Goal: Task Accomplishment & Management: Use online tool/utility

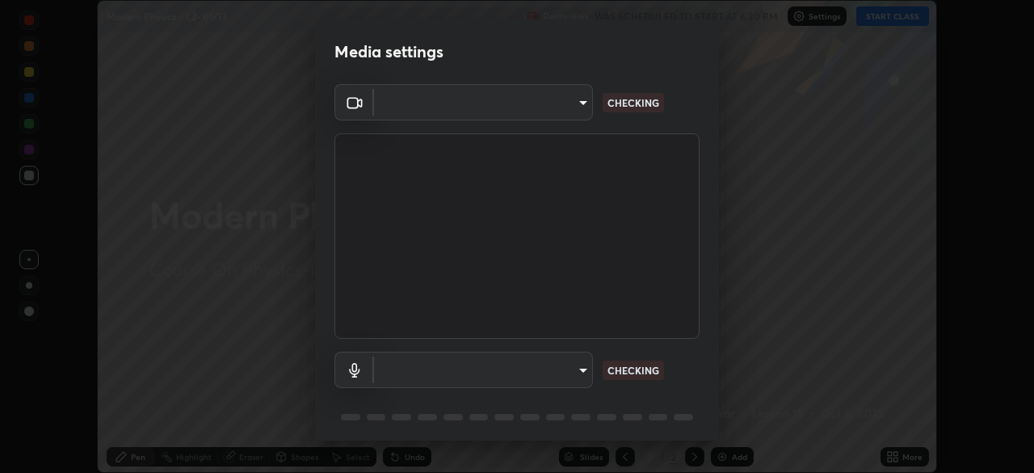
scroll to position [57, 0]
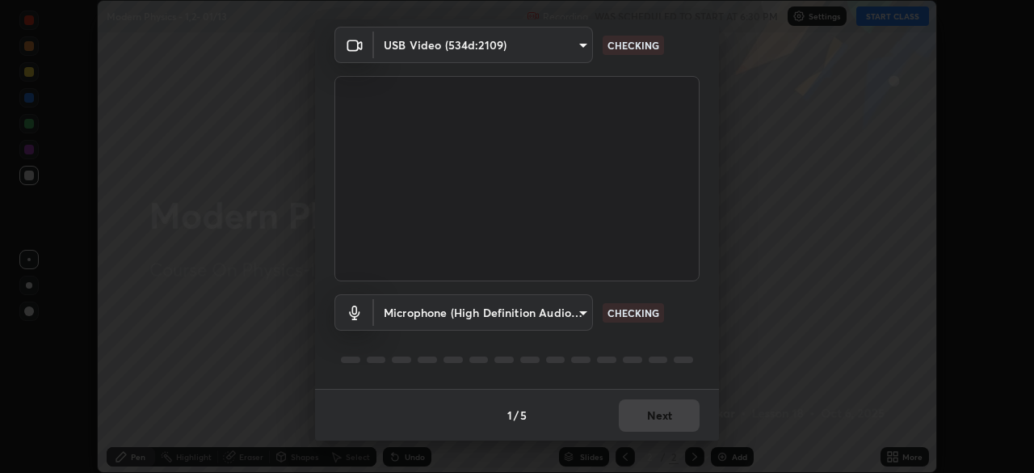
type input "17d2c207585f71db404e89a995004647405990faac99dbf05689083c50e95166"
click at [538, 314] on body "Erase all Modern Physics - 1,2- 01/13 Recording WAS SCHEDULED TO START AT 6:30 …" at bounding box center [517, 236] width 1034 height 473
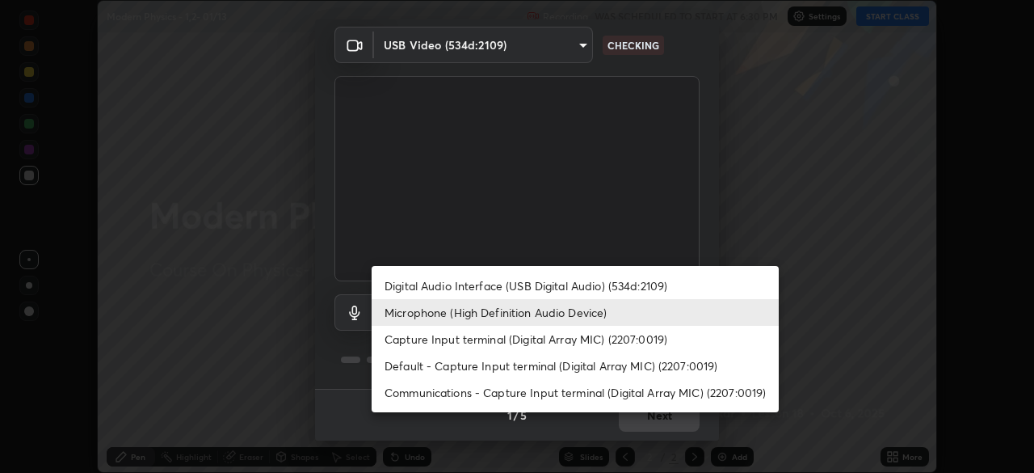
click at [467, 339] on li "Capture Input terminal (Digital Array MIC) (2207:0019)" at bounding box center [575, 339] width 407 height 27
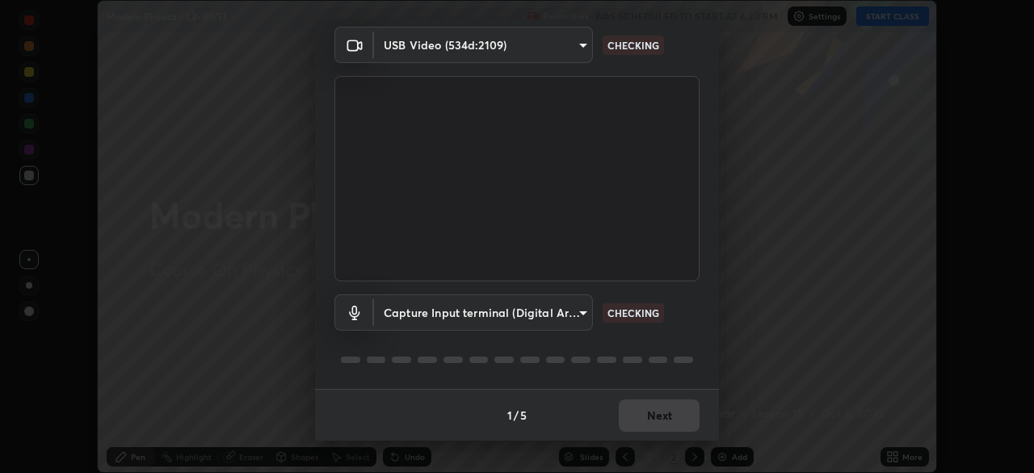
click at [469, 314] on li "Microphone (High Definition Audio Device)" at bounding box center [524, 312] width 305 height 15
type input "0afc3a5f896278e7d267e6a3953e7f90cc92c297f31ab05c00063af063a834dd"
click at [647, 424] on div "1 / 5 Next" at bounding box center [517, 415] width 404 height 52
click at [660, 424] on div "1 / 5 Next" at bounding box center [517, 415] width 404 height 52
click at [674, 418] on div "1 / 5 Next" at bounding box center [517, 415] width 404 height 52
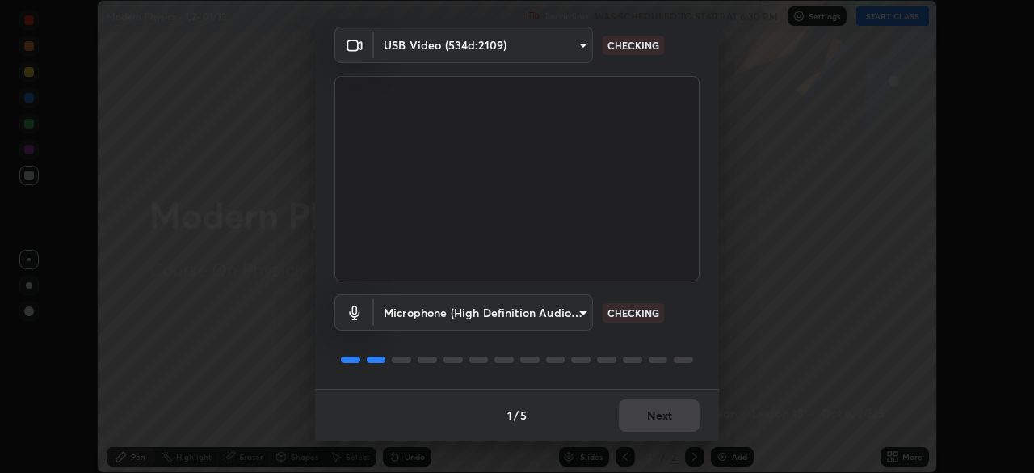
click at [670, 418] on div "1 / 5 Next" at bounding box center [517, 415] width 404 height 52
click at [674, 422] on div "1 / 5 Next" at bounding box center [517, 415] width 404 height 52
click at [671, 427] on div "1 / 5 Next" at bounding box center [517, 415] width 404 height 52
click at [669, 422] on div "1 / 5 Next" at bounding box center [517, 415] width 404 height 52
click at [666, 418] on div "1 / 5 Next" at bounding box center [517, 415] width 404 height 52
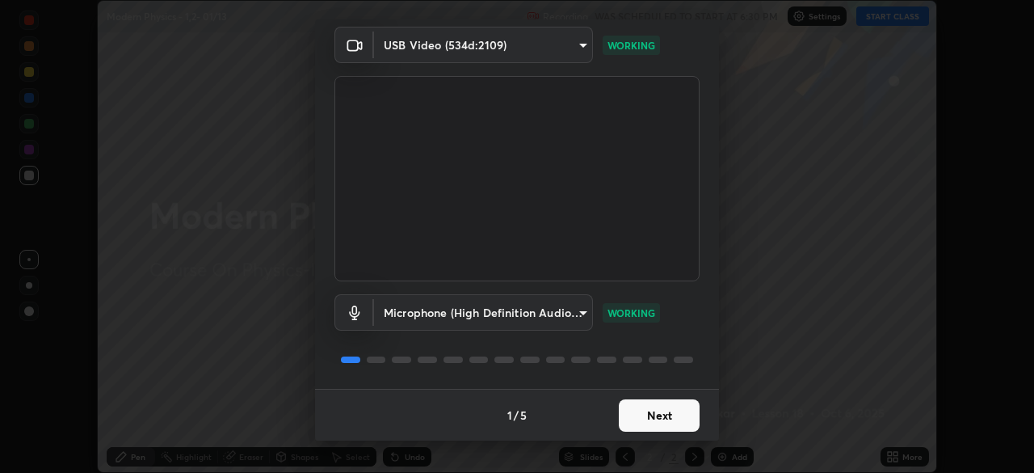
click at [633, 420] on button "Next" at bounding box center [659, 415] width 81 height 32
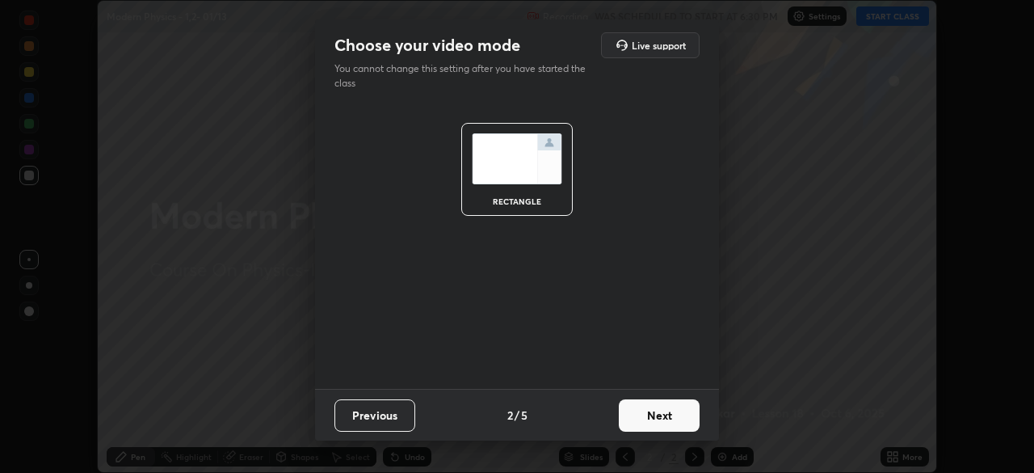
scroll to position [0, 0]
click at [637, 423] on button "Next" at bounding box center [659, 415] width 81 height 32
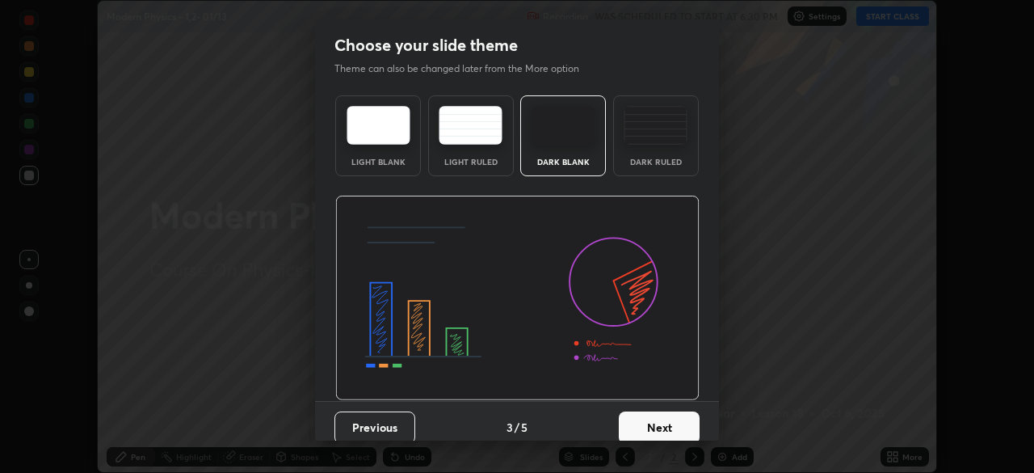
click at [651, 419] on button "Next" at bounding box center [659, 427] width 81 height 32
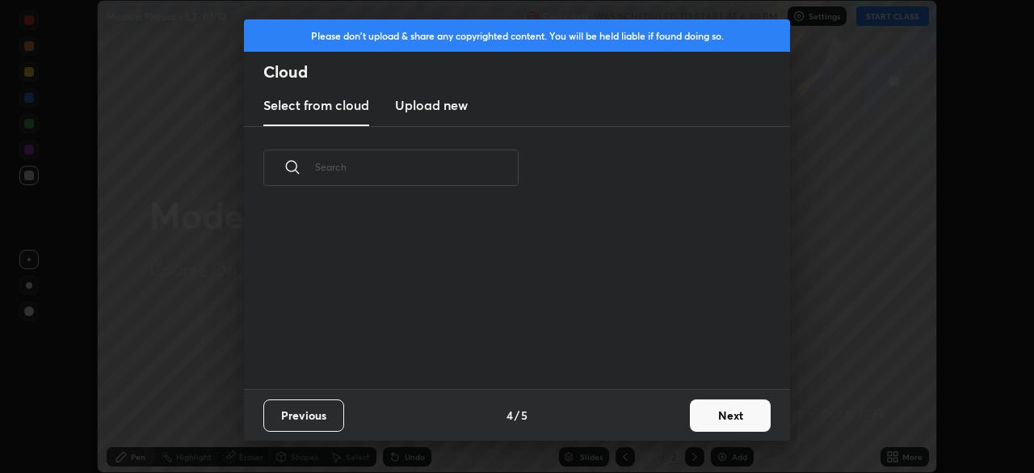
click at [692, 422] on button "Next" at bounding box center [730, 415] width 81 height 32
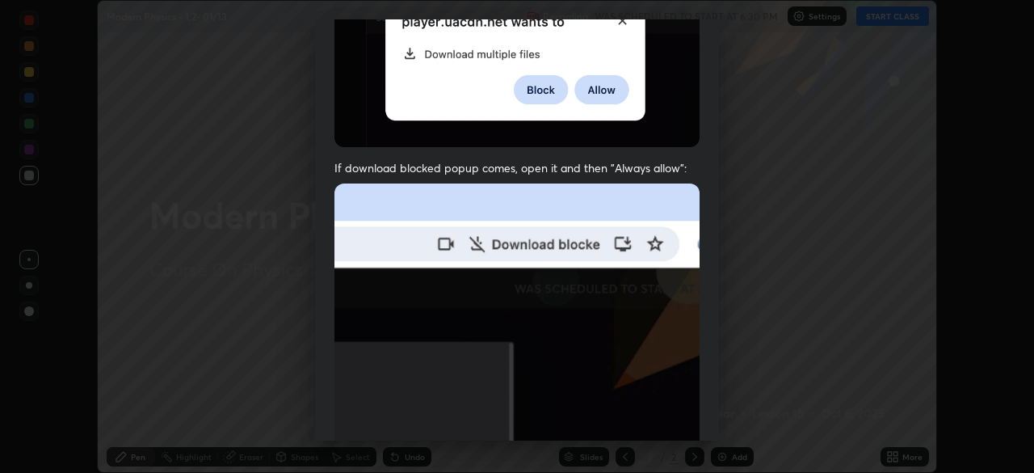
scroll to position [387, 0]
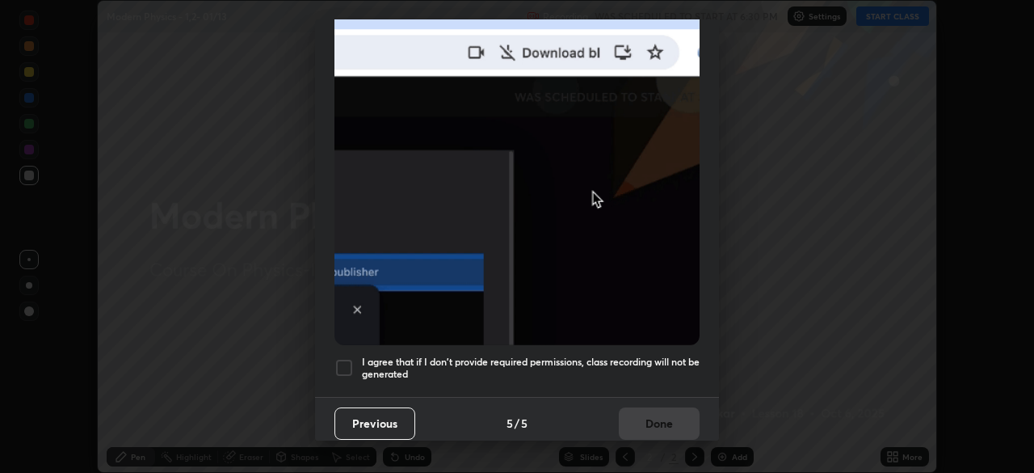
click at [343, 358] on div at bounding box center [343, 367] width 19 height 19
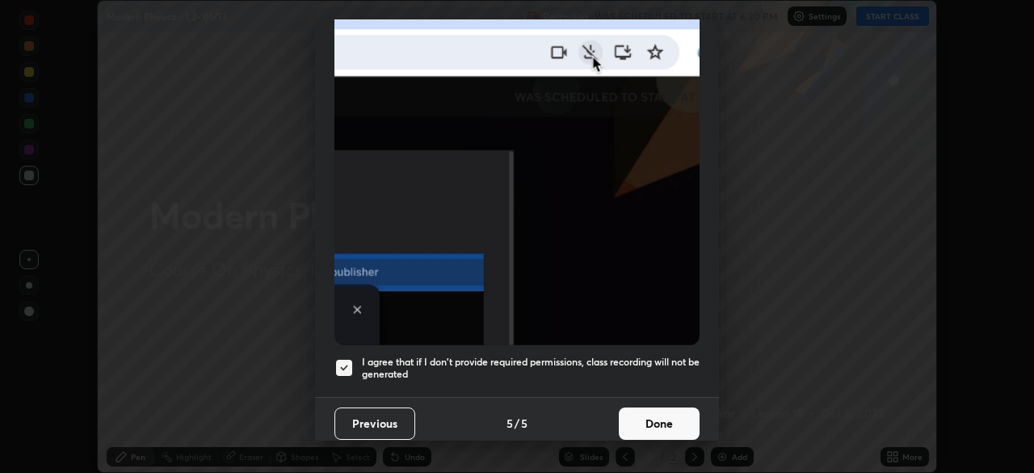
click at [638, 420] on button "Done" at bounding box center [659, 423] width 81 height 32
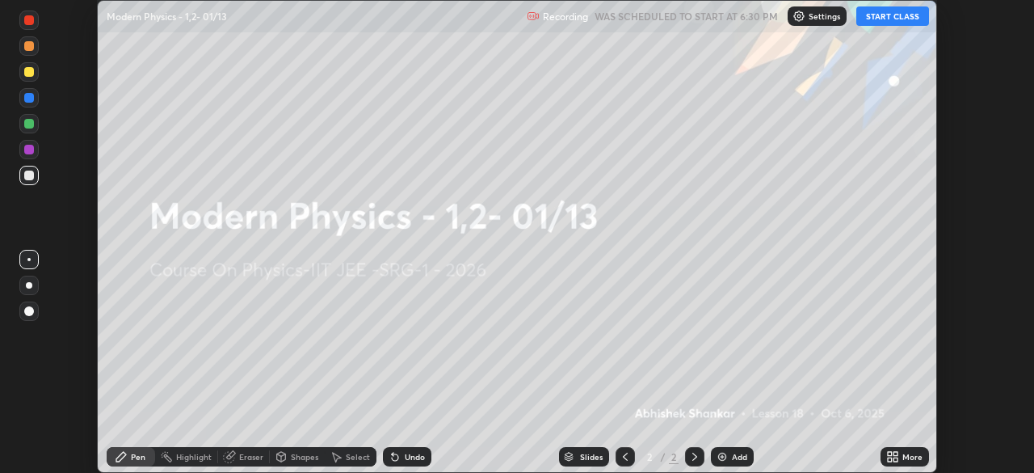
click at [893, 456] on icon at bounding box center [892, 456] width 13 height 13
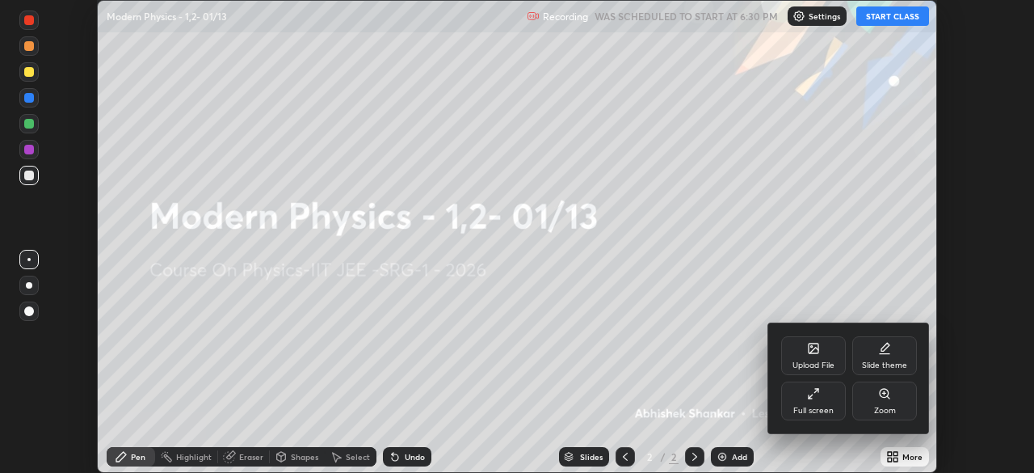
click at [808, 362] on div "Upload File" at bounding box center [813, 365] width 42 height 8
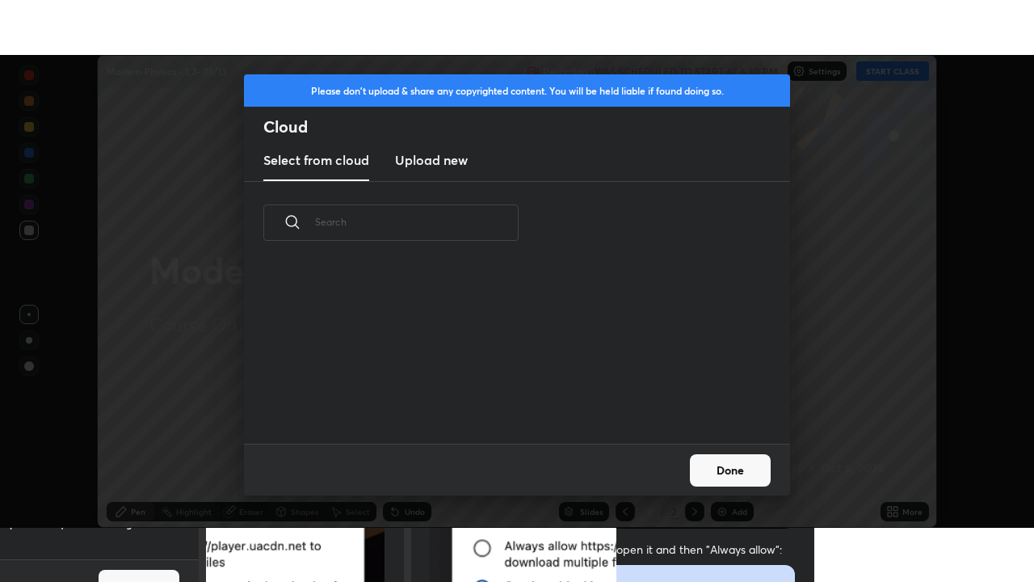
scroll to position [179, 519]
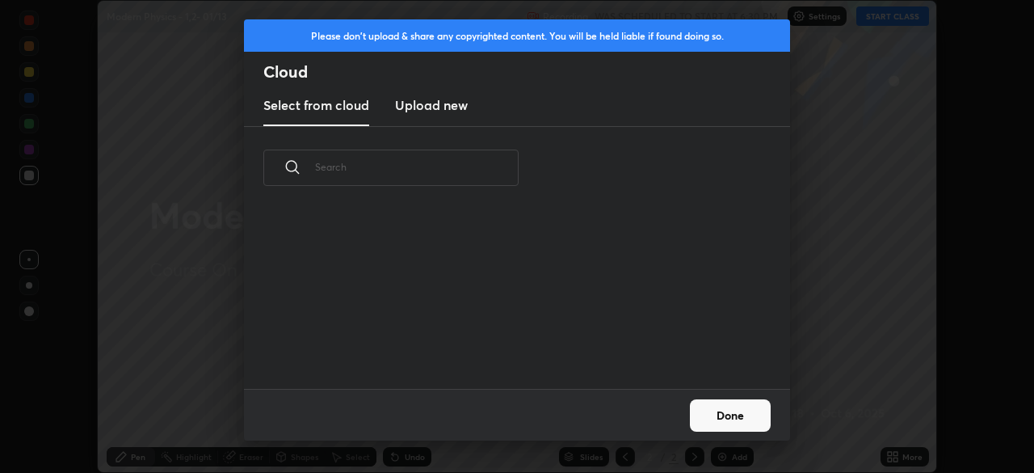
click at [453, 112] on h3 "Upload new" at bounding box center [431, 104] width 73 height 19
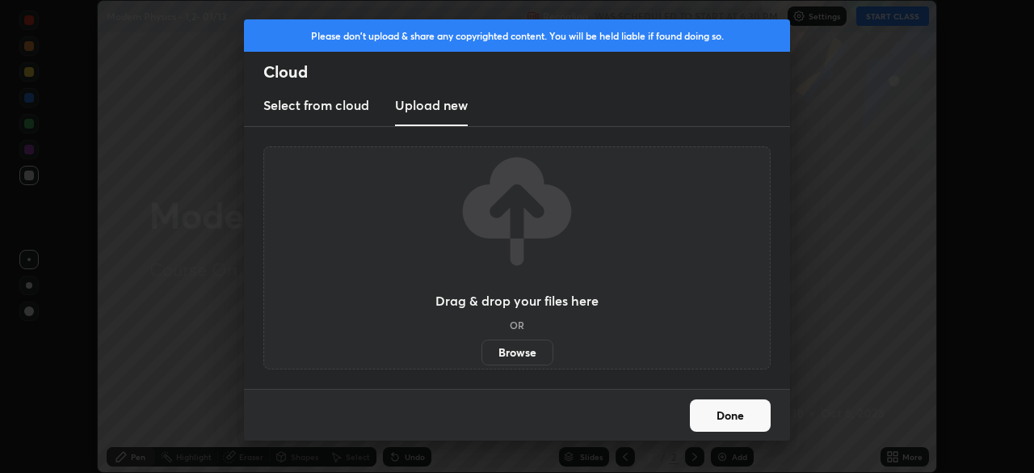
click at [490, 353] on label "Browse" at bounding box center [517, 352] width 72 height 26
click at [481, 353] on input "Browse" at bounding box center [481, 352] width 0 height 26
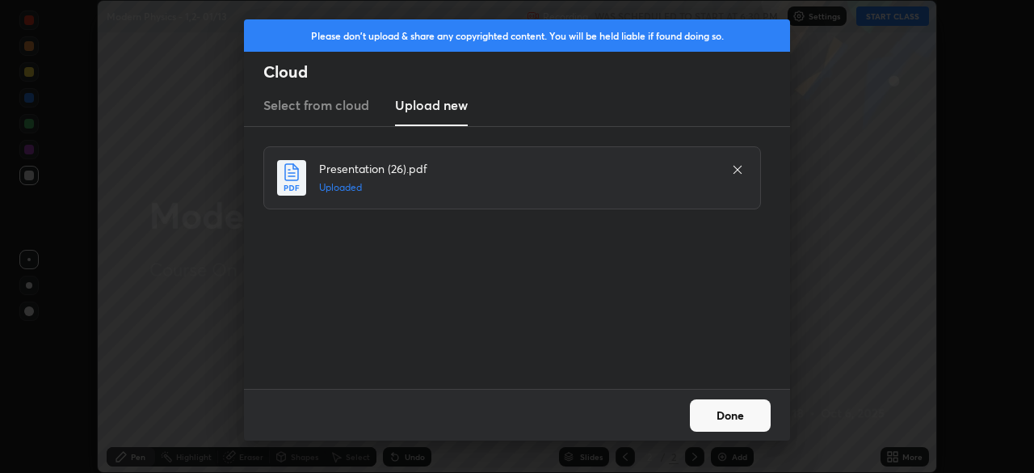
click at [737, 416] on button "Done" at bounding box center [730, 415] width 81 height 32
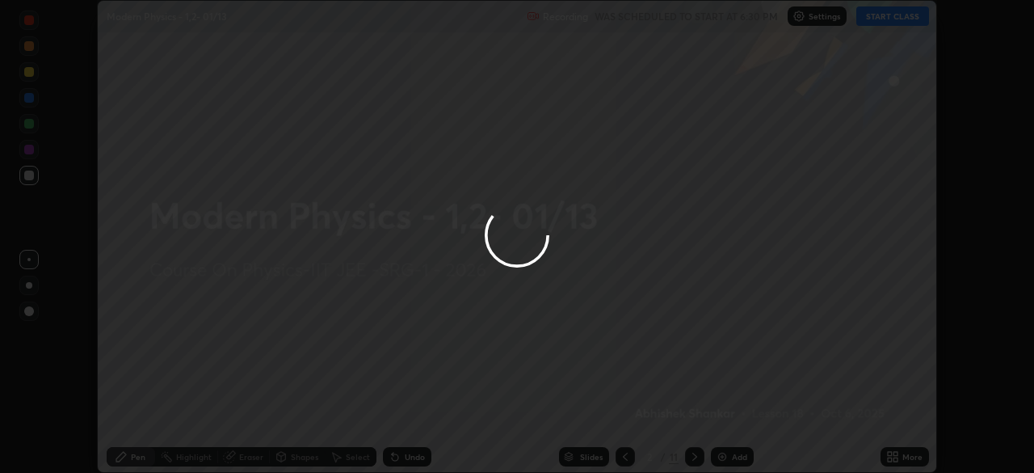
click at [895, 459] on icon at bounding box center [895, 459] width 4 height 4
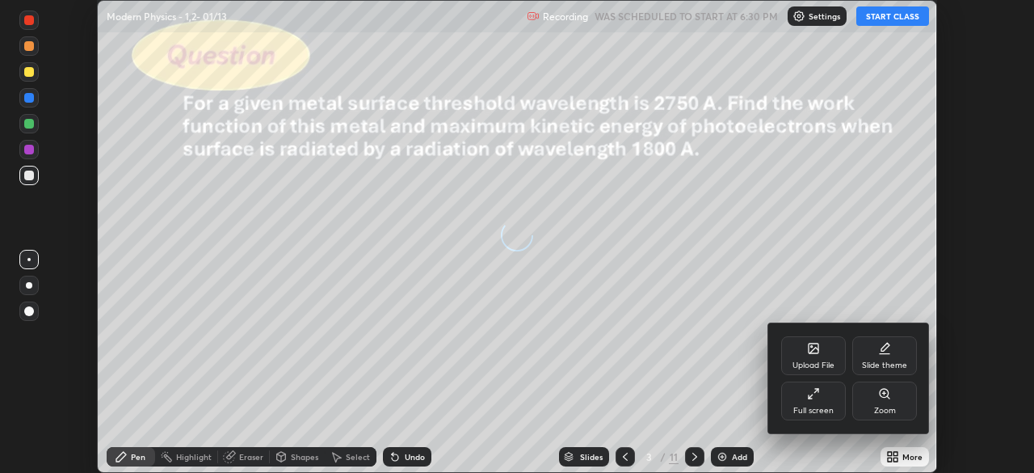
click at [805, 400] on div "Full screen" at bounding box center [813, 400] width 65 height 39
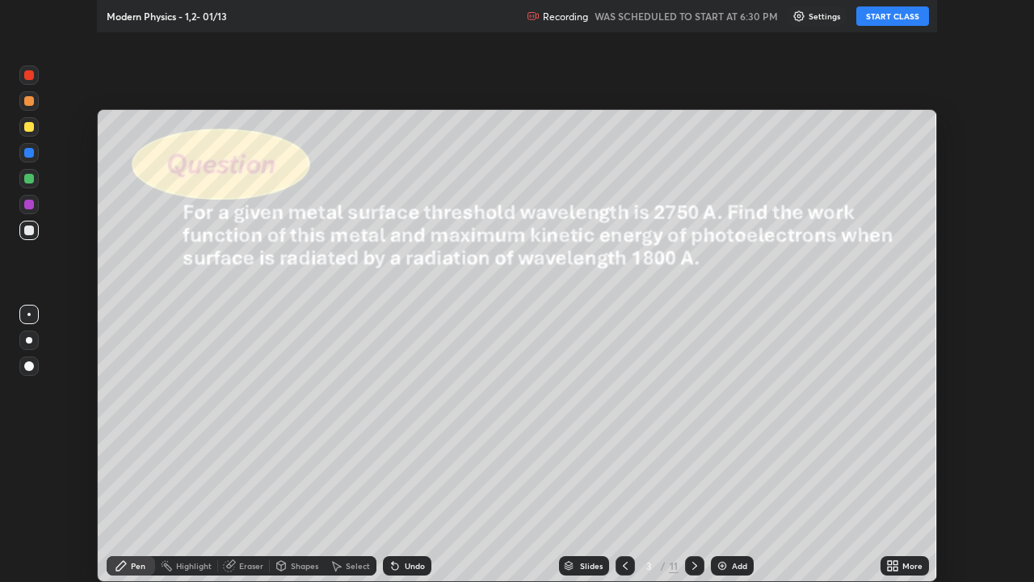
scroll to position [582, 1034]
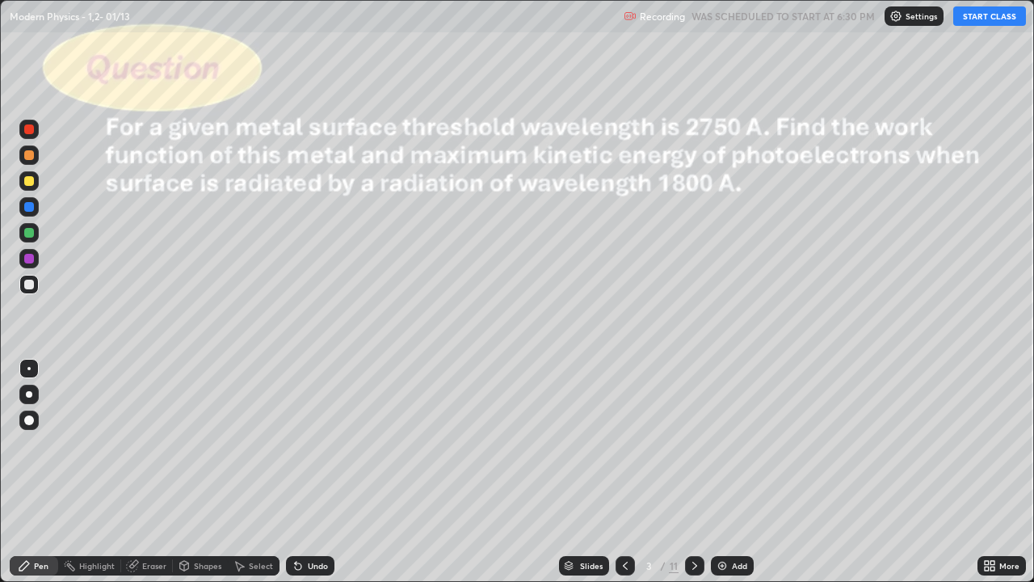
click at [984, 18] on button "START CLASS" at bounding box center [989, 15] width 73 height 19
click at [979, 19] on button "START CLASS" at bounding box center [989, 15] width 73 height 19
click at [631, 472] on div at bounding box center [625, 565] width 19 height 19
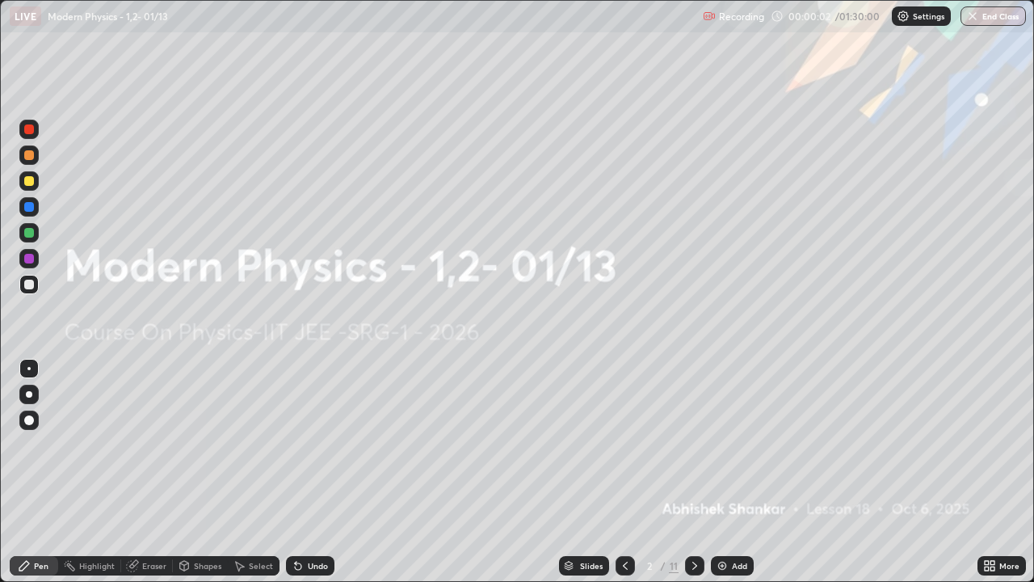
click at [737, 472] on div "Add" at bounding box center [739, 565] width 15 height 8
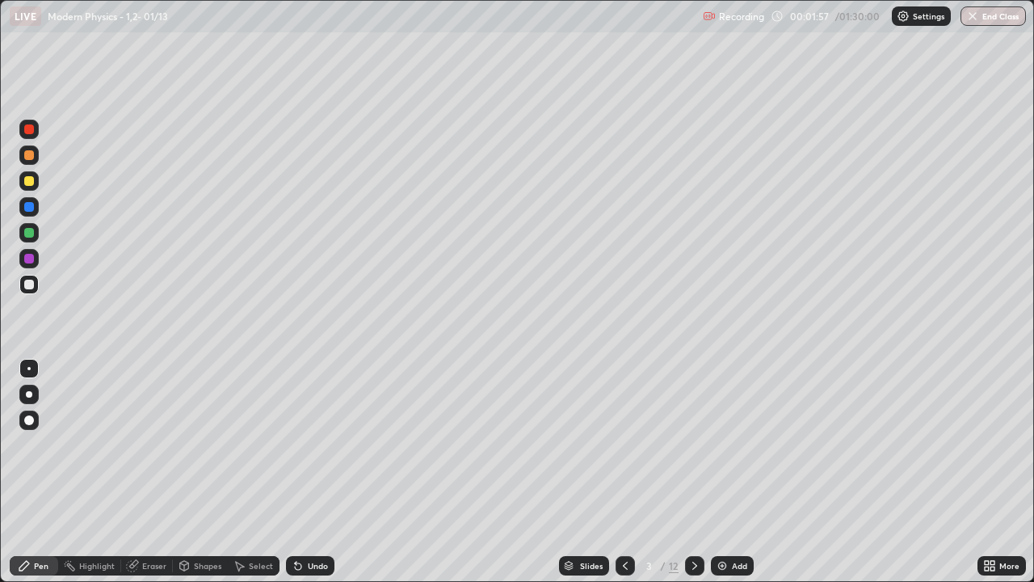
click at [29, 179] on div at bounding box center [29, 181] width 10 height 10
click at [317, 472] on div "Undo" at bounding box center [318, 565] width 20 height 8
click at [29, 285] on div at bounding box center [29, 285] width 10 height 10
click at [303, 472] on div "Undo" at bounding box center [310, 565] width 48 height 19
click at [32, 182] on div at bounding box center [29, 181] width 10 height 10
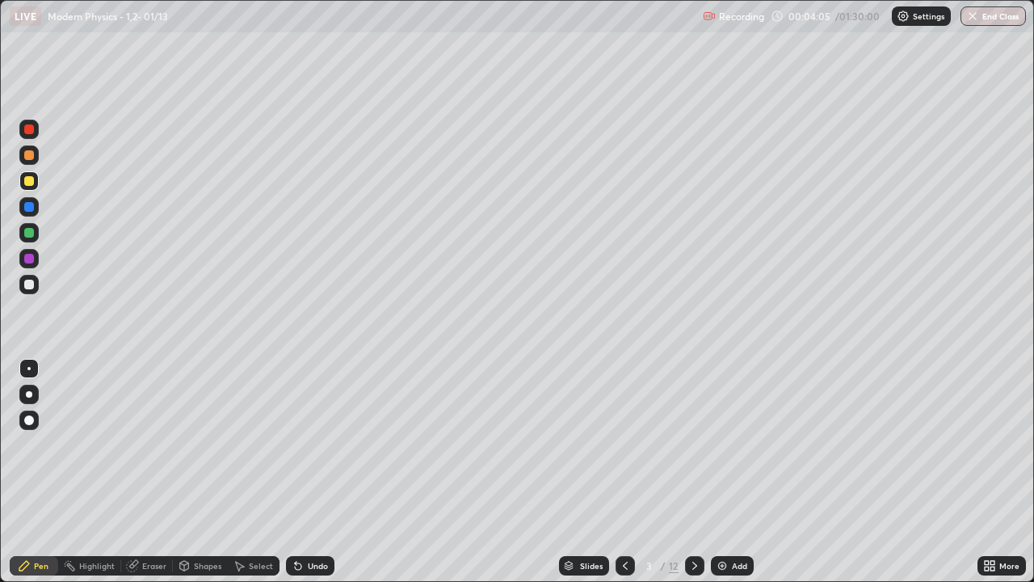
click at [32, 286] on div at bounding box center [29, 285] width 10 height 10
click at [196, 472] on div "Shapes" at bounding box center [200, 565] width 55 height 19
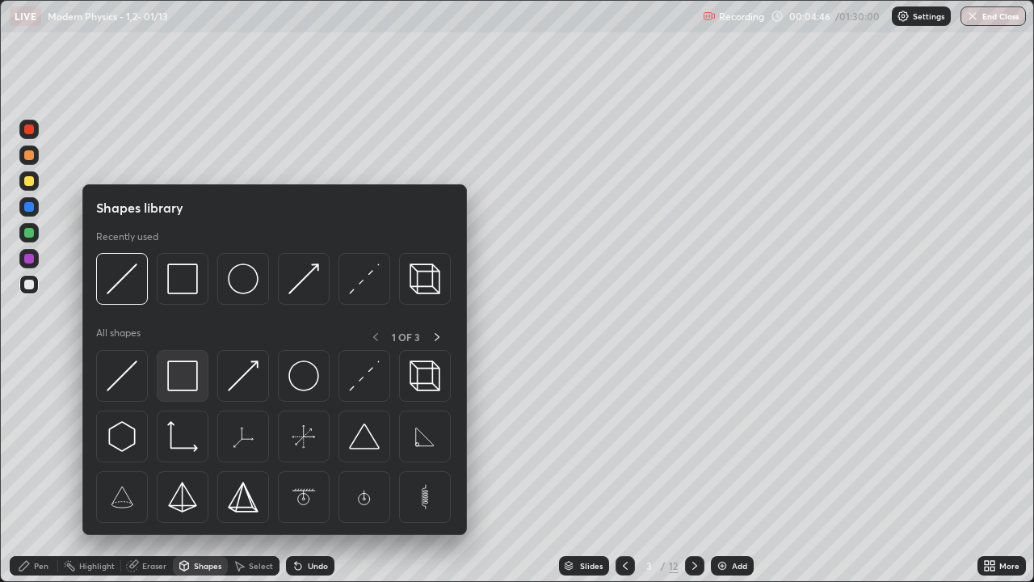
click at [186, 391] on div at bounding box center [183, 376] width 52 height 52
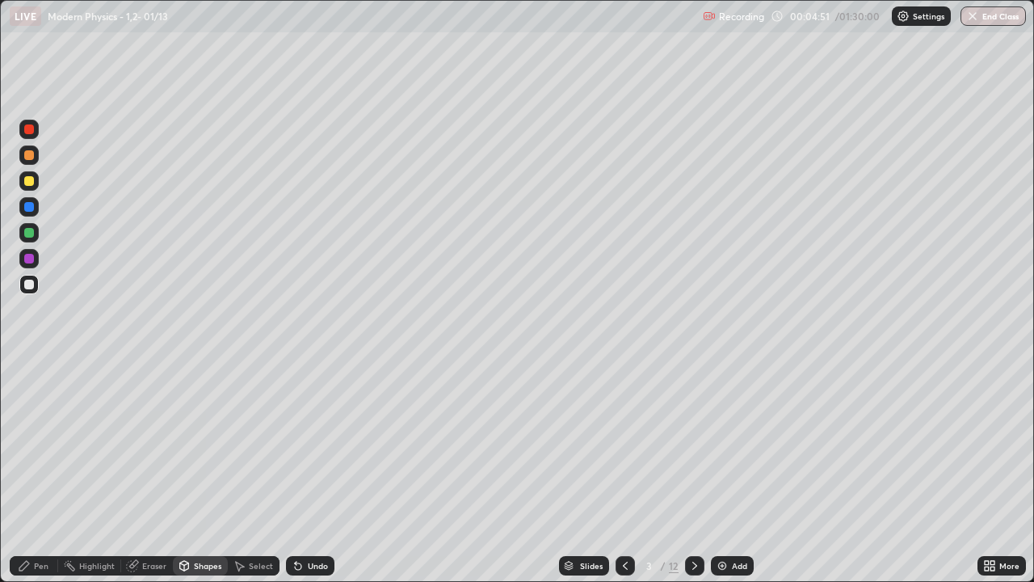
click at [39, 472] on div "Pen" at bounding box center [41, 565] width 15 height 8
click at [29, 187] on div at bounding box center [28, 180] width 19 height 19
click at [35, 286] on div at bounding box center [28, 284] width 19 height 19
click at [721, 472] on img at bounding box center [722, 565] width 13 height 13
click at [32, 179] on div at bounding box center [29, 181] width 10 height 10
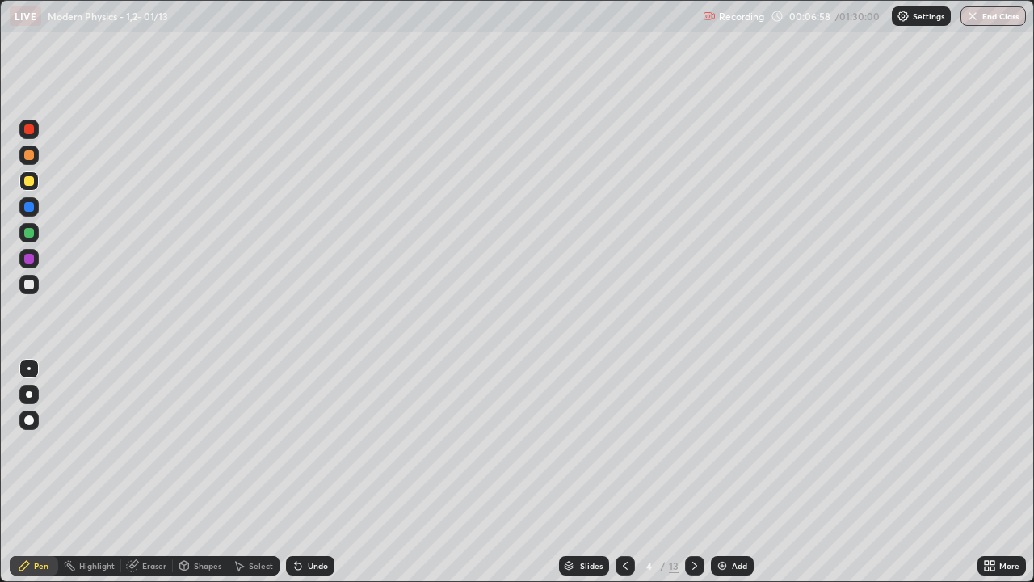
click at [303, 472] on div "Undo" at bounding box center [310, 565] width 48 height 19
click at [32, 284] on div at bounding box center [29, 285] width 10 height 10
click at [30, 181] on div at bounding box center [29, 181] width 10 height 10
click at [686, 472] on div at bounding box center [694, 565] width 19 height 19
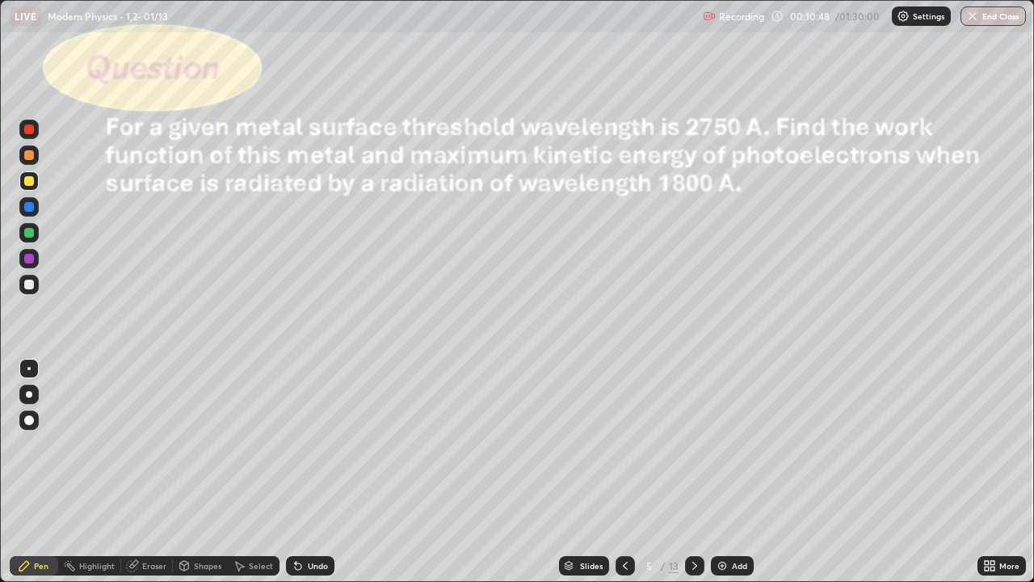
click at [623, 472] on icon at bounding box center [625, 565] width 5 height 8
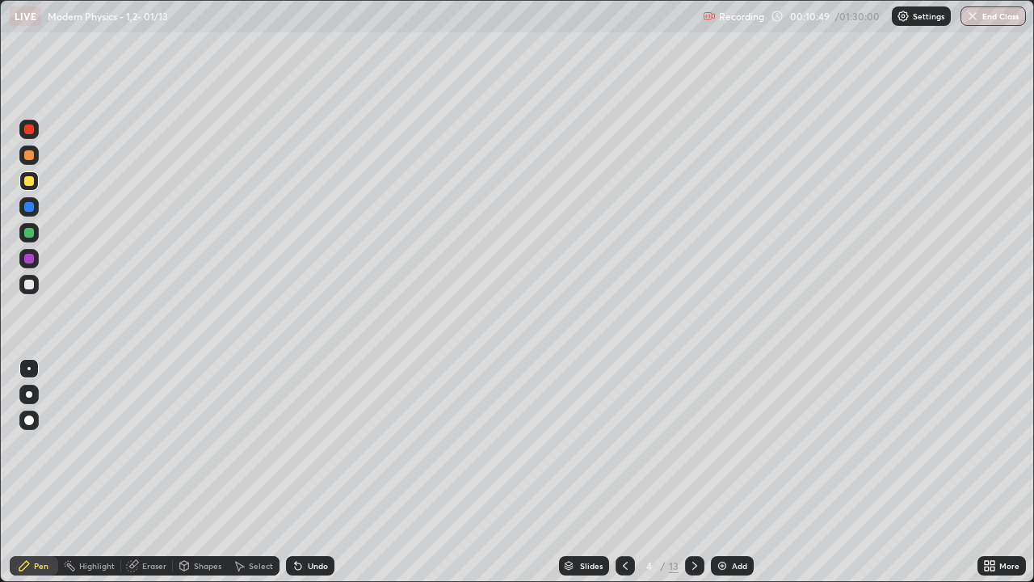
click at [733, 472] on div "Add" at bounding box center [739, 565] width 15 height 8
click at [38, 187] on div at bounding box center [28, 181] width 19 height 26
click at [27, 288] on div at bounding box center [29, 285] width 10 height 10
click at [30, 284] on div at bounding box center [29, 285] width 10 height 10
click at [36, 183] on div at bounding box center [28, 180] width 19 height 19
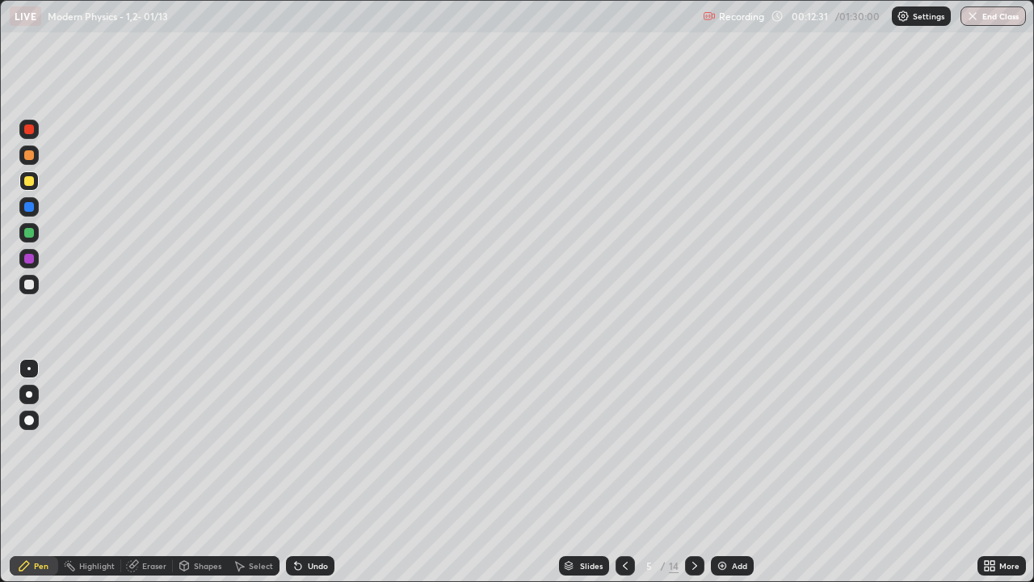
click at [296, 472] on icon at bounding box center [298, 566] width 6 height 6
click at [303, 472] on div "Undo" at bounding box center [310, 565] width 48 height 19
click at [725, 472] on img at bounding box center [722, 565] width 13 height 13
click at [30, 185] on div at bounding box center [29, 181] width 10 height 10
click at [29, 283] on div at bounding box center [29, 285] width 10 height 10
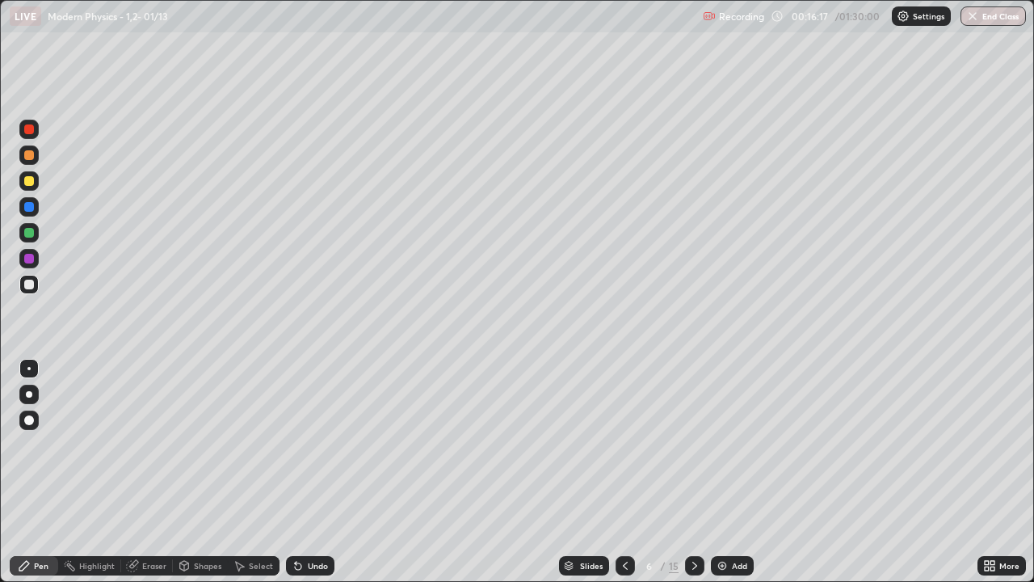
click at [29, 183] on div at bounding box center [29, 181] width 10 height 10
click at [304, 472] on div "Undo" at bounding box center [310, 565] width 48 height 19
click at [305, 472] on div "Undo" at bounding box center [310, 565] width 48 height 19
click at [32, 283] on div at bounding box center [29, 285] width 10 height 10
click at [30, 180] on div at bounding box center [29, 181] width 10 height 10
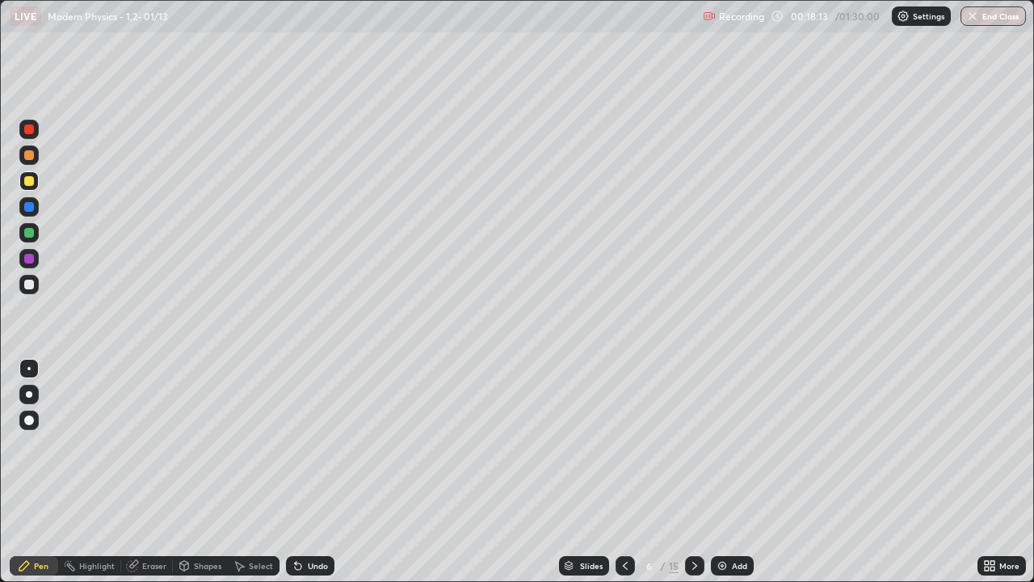
click at [205, 472] on div "Shapes" at bounding box center [207, 565] width 27 height 8
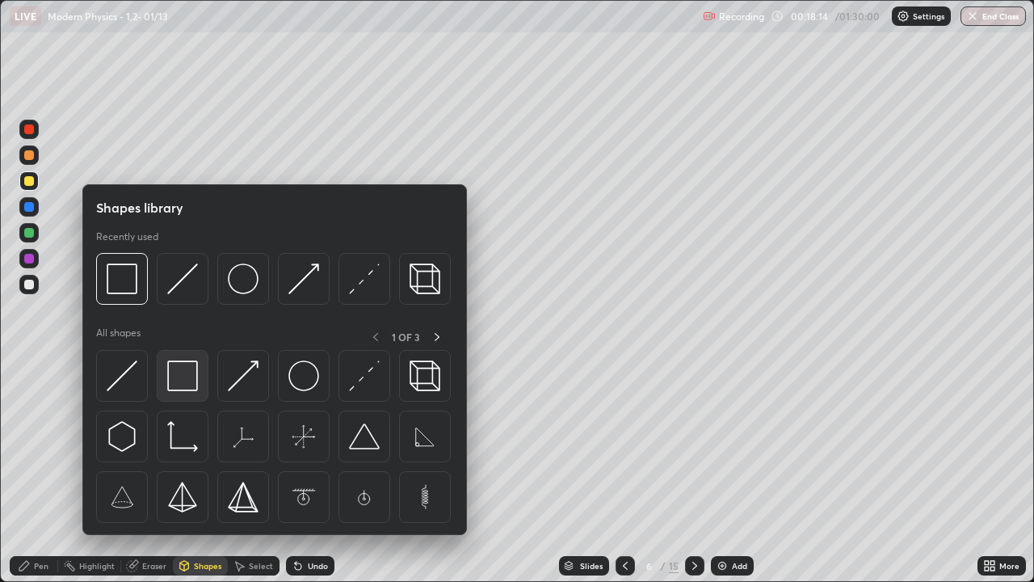
click at [193, 385] on img at bounding box center [182, 375] width 31 height 31
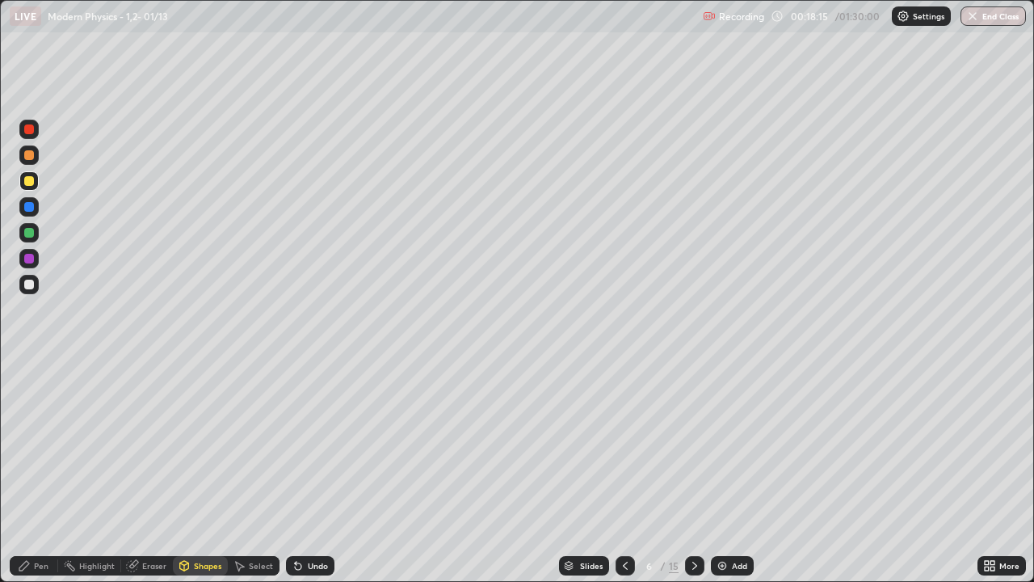
click at [32, 286] on div at bounding box center [29, 285] width 10 height 10
click at [39, 472] on div "Pen" at bounding box center [41, 565] width 15 height 8
click at [28, 178] on div at bounding box center [29, 181] width 10 height 10
click at [29, 284] on div at bounding box center [29, 285] width 10 height 10
click at [308, 472] on div "Undo" at bounding box center [318, 565] width 20 height 8
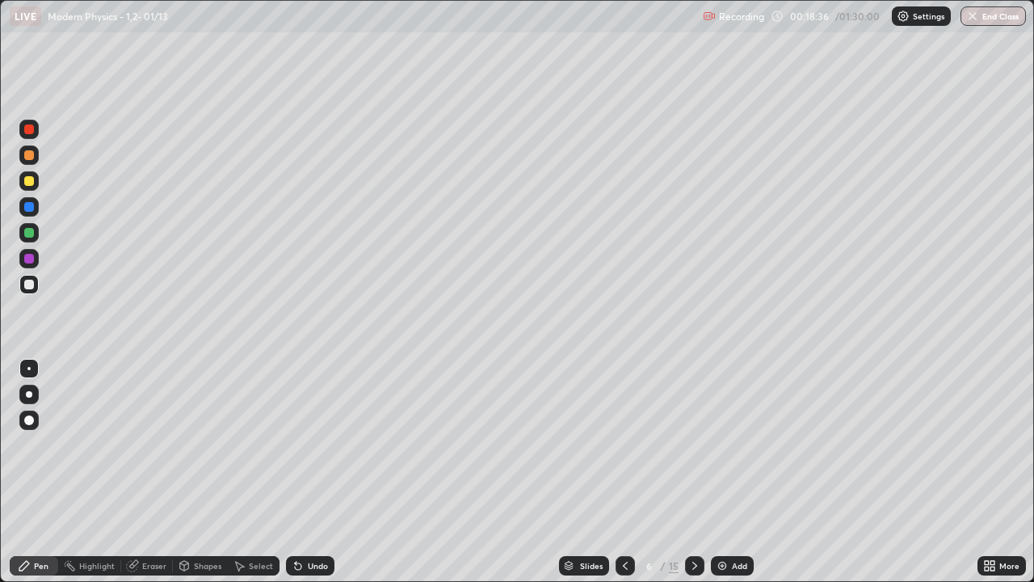
click at [305, 472] on div "Undo" at bounding box center [310, 565] width 48 height 19
click at [310, 472] on div "Undo" at bounding box center [318, 565] width 20 height 8
click at [311, 472] on div "Undo" at bounding box center [318, 565] width 20 height 8
click at [693, 472] on icon at bounding box center [694, 565] width 13 height 13
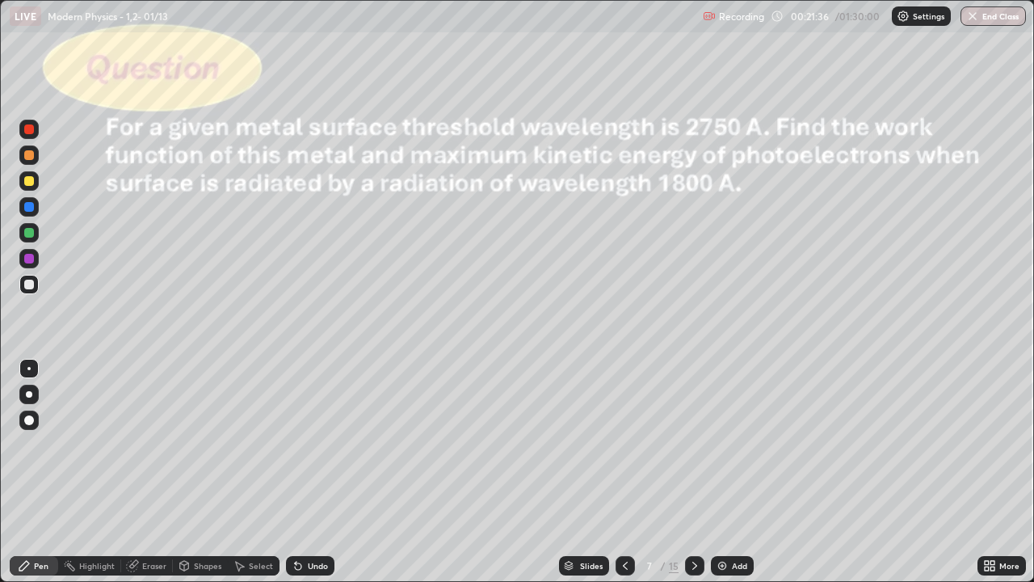
click at [648, 472] on div "7" at bounding box center [649, 566] width 16 height 10
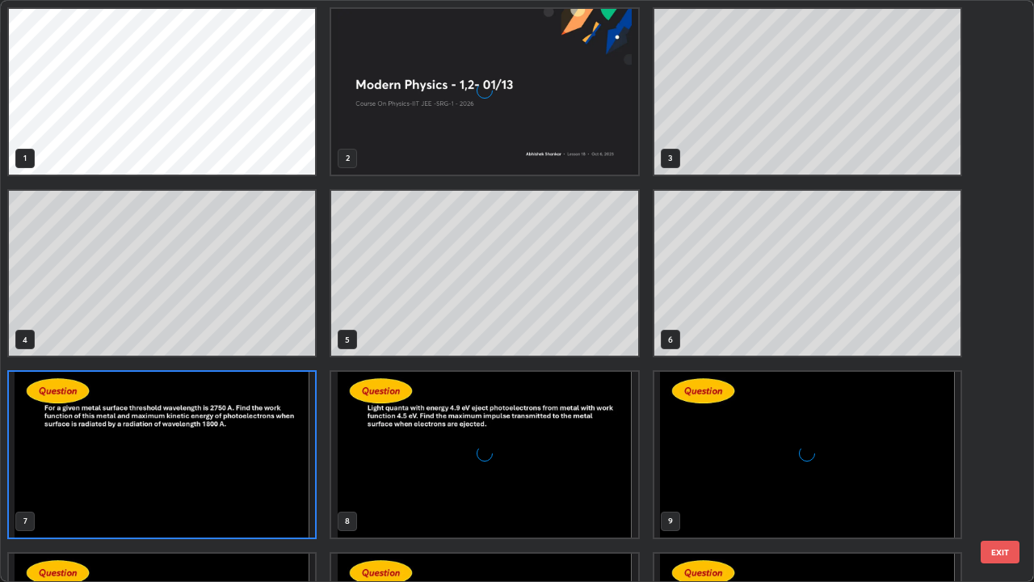
scroll to position [575, 1024]
click at [250, 452] on img "grid" at bounding box center [162, 455] width 306 height 166
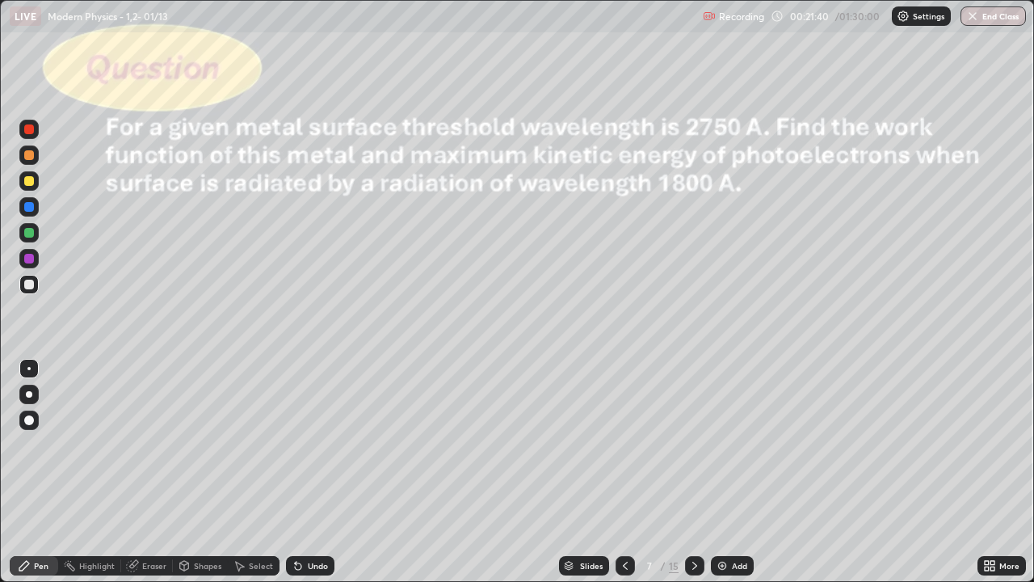
click at [252, 452] on img "grid" at bounding box center [162, 455] width 306 height 166
click at [624, 472] on icon at bounding box center [625, 565] width 13 height 13
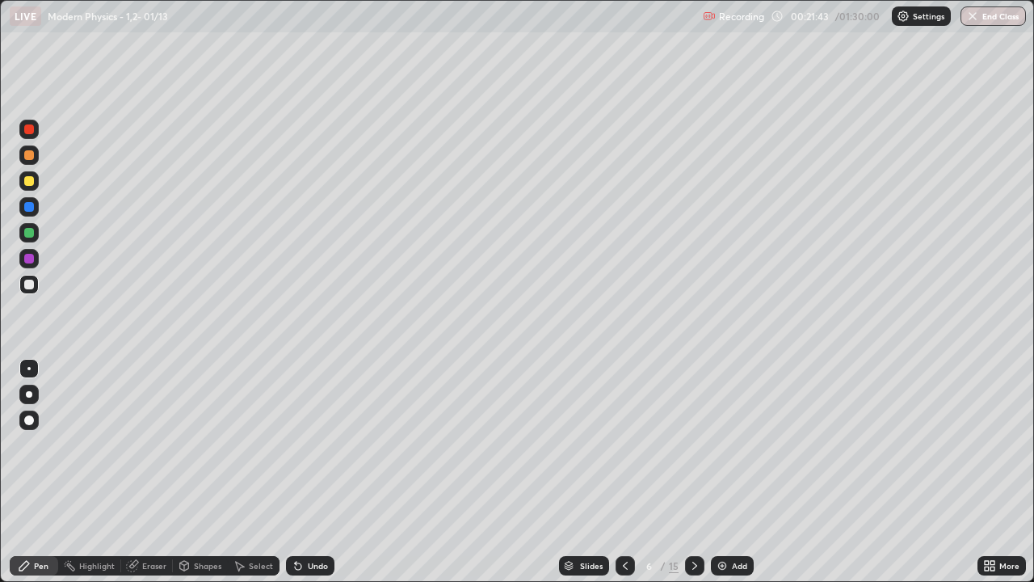
click at [732, 472] on div "Add" at bounding box center [739, 565] width 15 height 8
click at [31, 183] on div at bounding box center [29, 181] width 10 height 10
click at [36, 286] on div at bounding box center [28, 284] width 19 height 19
click at [249, 472] on div "Select" at bounding box center [254, 565] width 52 height 19
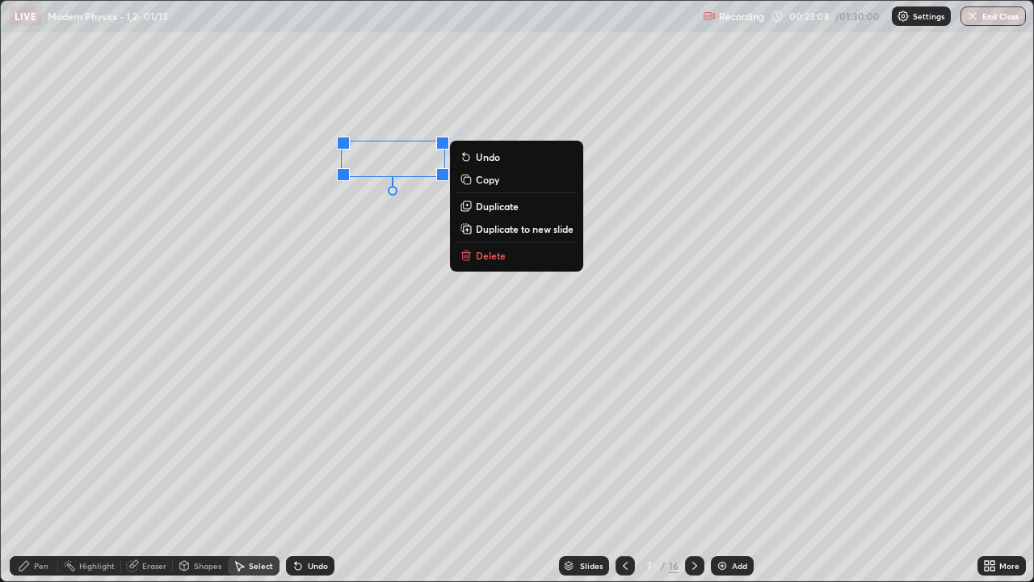
click at [39, 472] on div "Pen" at bounding box center [34, 565] width 48 height 19
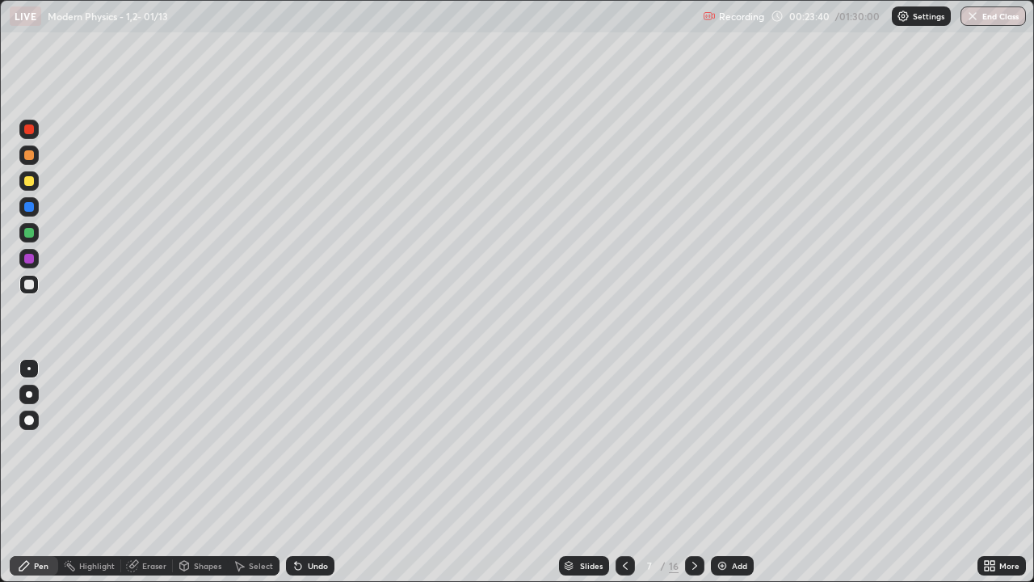
click at [308, 472] on div "Undo" at bounding box center [318, 565] width 20 height 8
click at [32, 180] on div at bounding box center [29, 181] width 10 height 10
click at [201, 472] on div "Shapes" at bounding box center [207, 565] width 27 height 8
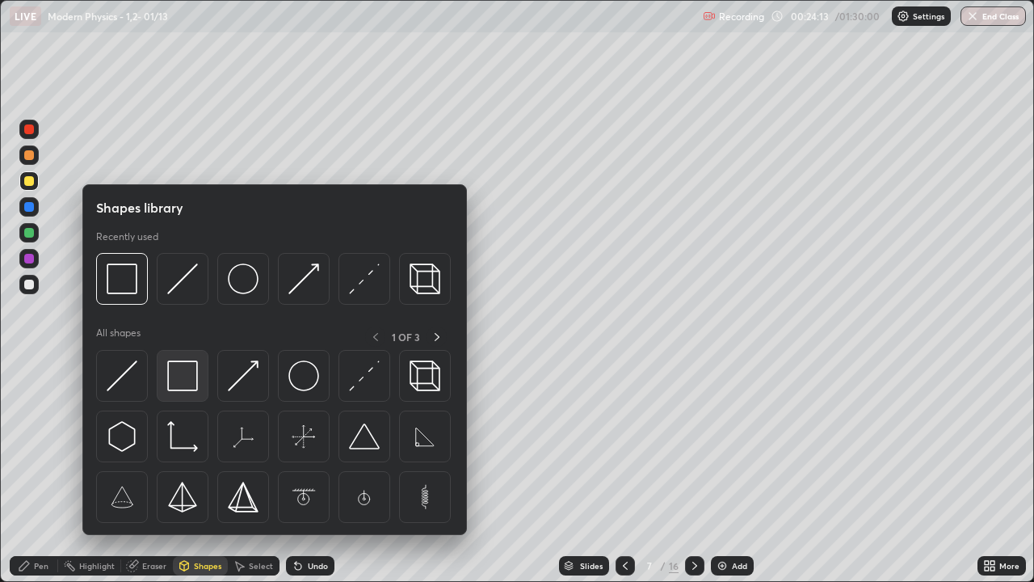
click at [191, 386] on img at bounding box center [182, 375] width 31 height 31
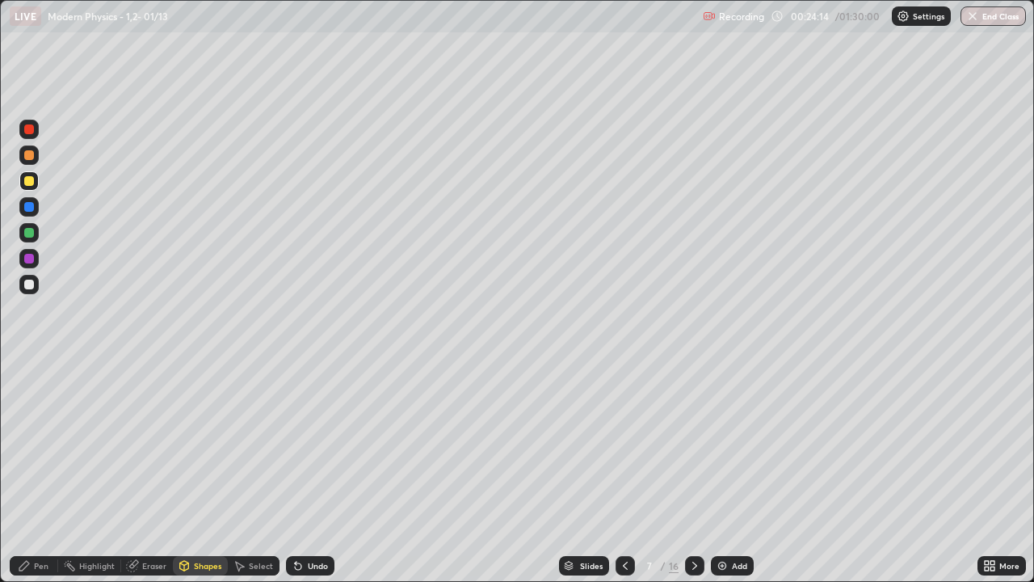
click at [30, 284] on div at bounding box center [29, 285] width 10 height 10
click at [48, 472] on div "Pen" at bounding box center [34, 565] width 48 height 19
click at [24, 179] on div at bounding box center [29, 181] width 10 height 10
click at [33, 288] on div at bounding box center [28, 284] width 19 height 19
click at [33, 180] on div at bounding box center [29, 181] width 10 height 10
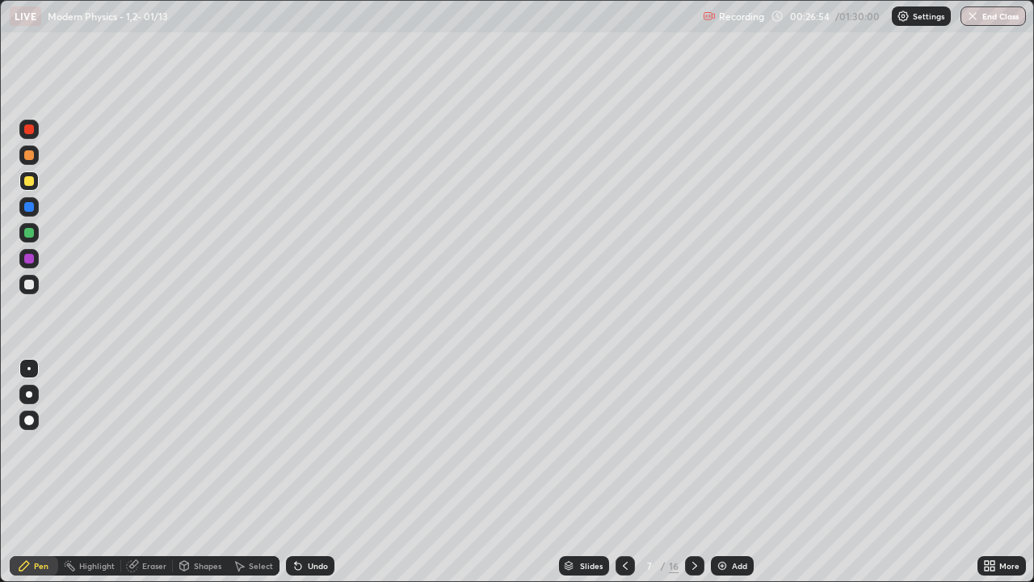
click at [716, 472] on img at bounding box center [722, 565] width 13 height 13
click at [32, 183] on div at bounding box center [29, 181] width 10 height 10
click at [30, 284] on div at bounding box center [29, 285] width 10 height 10
click at [29, 285] on div at bounding box center [29, 285] width 10 height 10
click at [36, 183] on div at bounding box center [28, 180] width 19 height 19
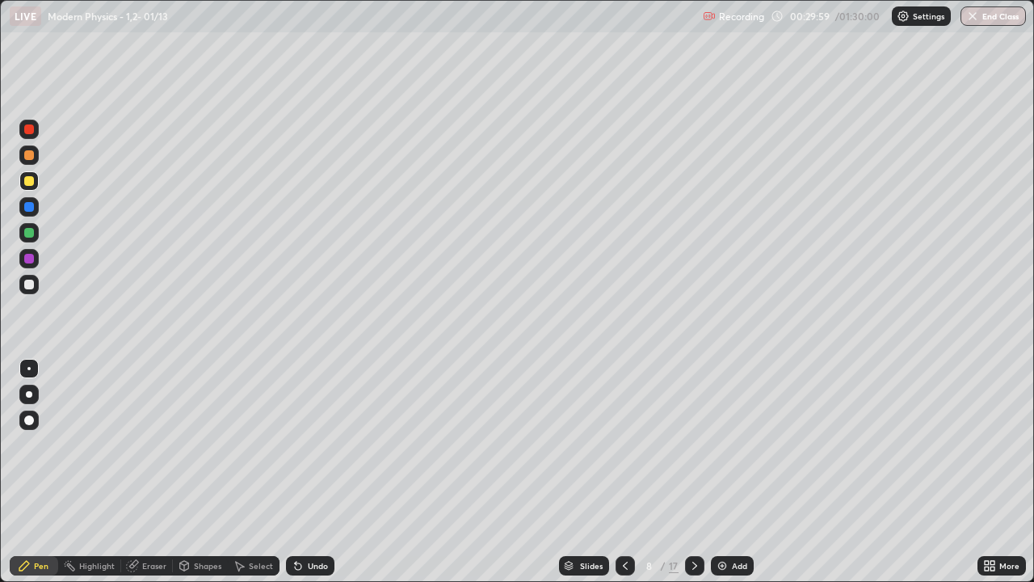
click at [32, 287] on div at bounding box center [29, 285] width 10 height 10
click at [258, 472] on div "Select" at bounding box center [261, 565] width 24 height 8
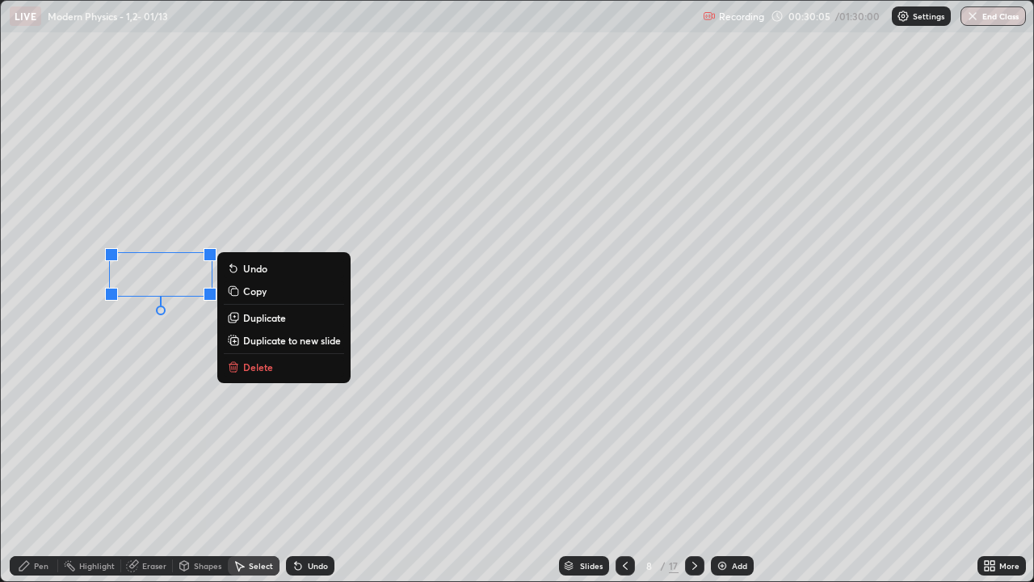
click at [34, 472] on div "Pen" at bounding box center [41, 565] width 15 height 8
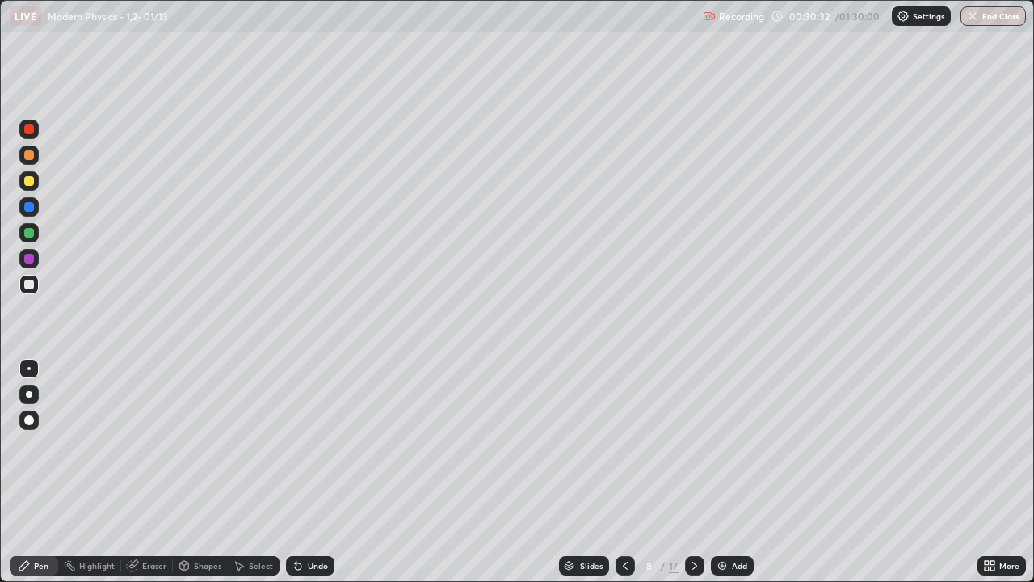
click at [313, 472] on div "Undo" at bounding box center [318, 565] width 20 height 8
click at [29, 182] on div at bounding box center [29, 181] width 10 height 10
click at [717, 472] on img at bounding box center [722, 565] width 13 height 13
click at [36, 180] on div at bounding box center [28, 180] width 19 height 19
click at [32, 284] on div at bounding box center [29, 285] width 10 height 10
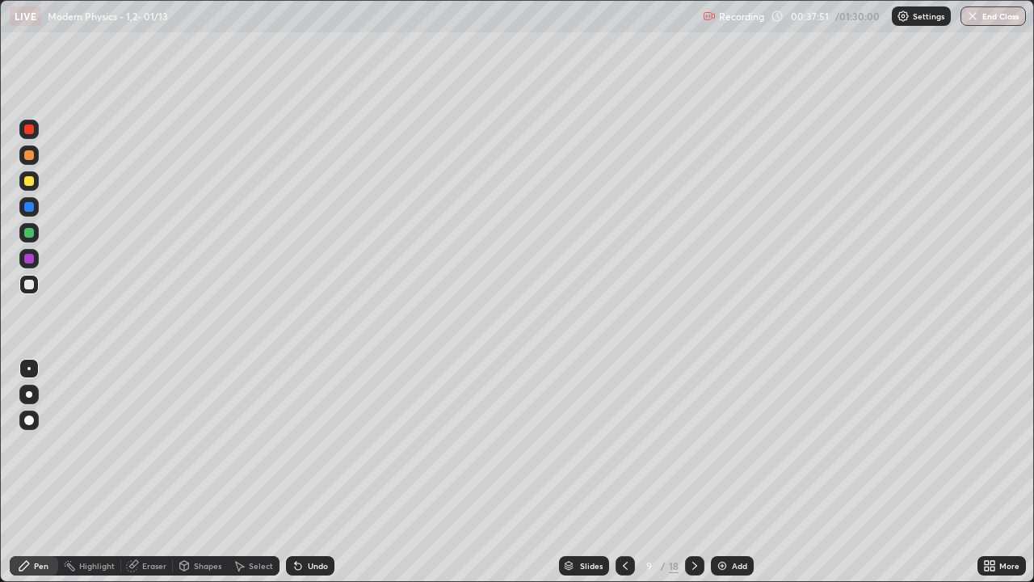
click at [32, 188] on div at bounding box center [28, 180] width 19 height 19
click at [36, 285] on div at bounding box center [28, 284] width 19 height 19
click at [693, 472] on icon at bounding box center [694, 565] width 13 height 13
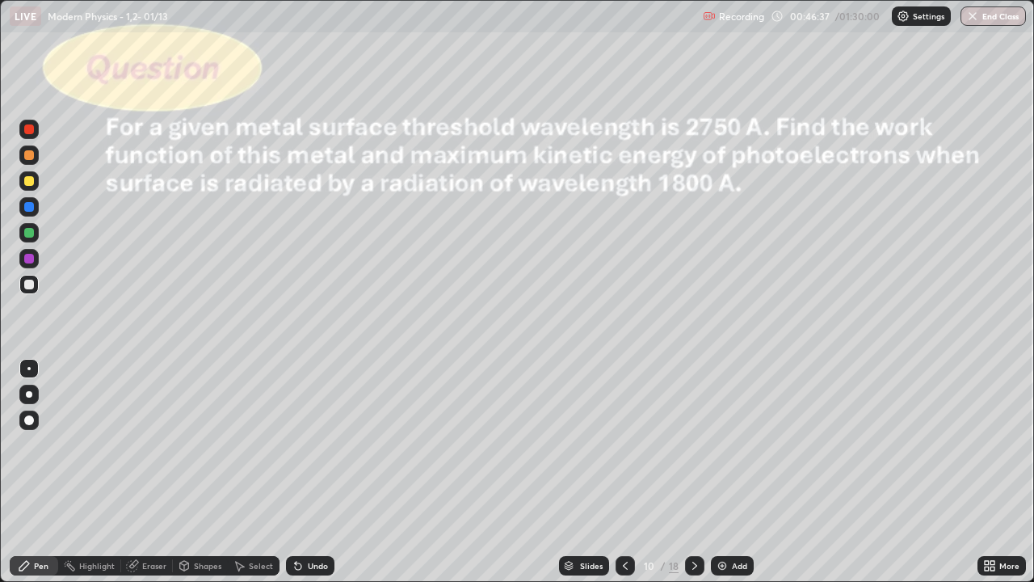
click at [30, 187] on div at bounding box center [28, 180] width 19 height 19
click at [36, 284] on div at bounding box center [28, 284] width 19 height 19
click at [35, 183] on div at bounding box center [28, 180] width 19 height 19
click at [38, 281] on div at bounding box center [28, 284] width 19 height 19
click at [692, 472] on icon at bounding box center [694, 565] width 13 height 13
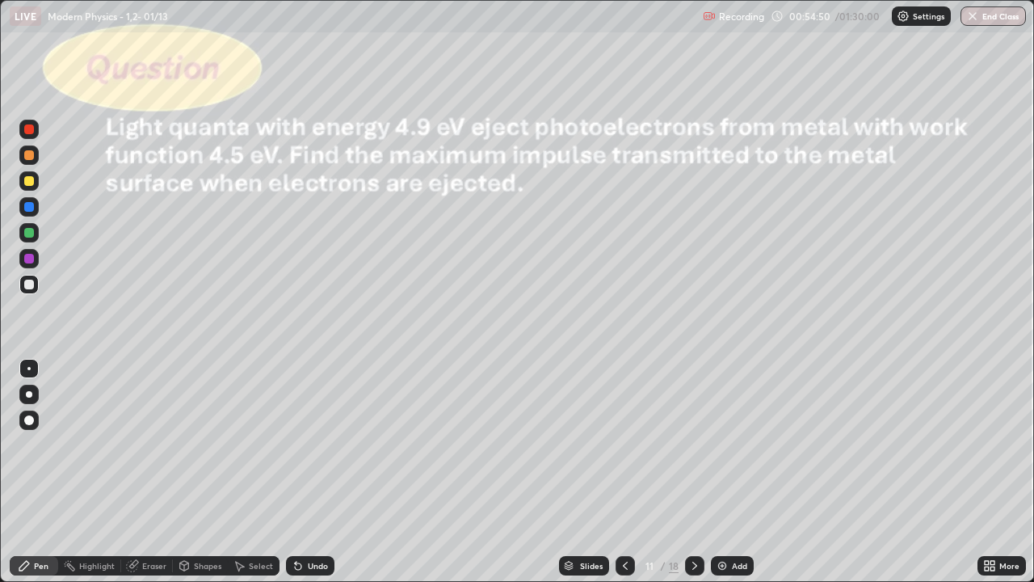
click at [26, 182] on div at bounding box center [29, 181] width 10 height 10
click at [315, 472] on div "Undo" at bounding box center [318, 565] width 20 height 8
click at [312, 472] on div "Undo" at bounding box center [310, 565] width 48 height 19
click at [309, 472] on div "Undo" at bounding box center [318, 565] width 20 height 8
click at [693, 472] on icon at bounding box center [694, 565] width 13 height 13
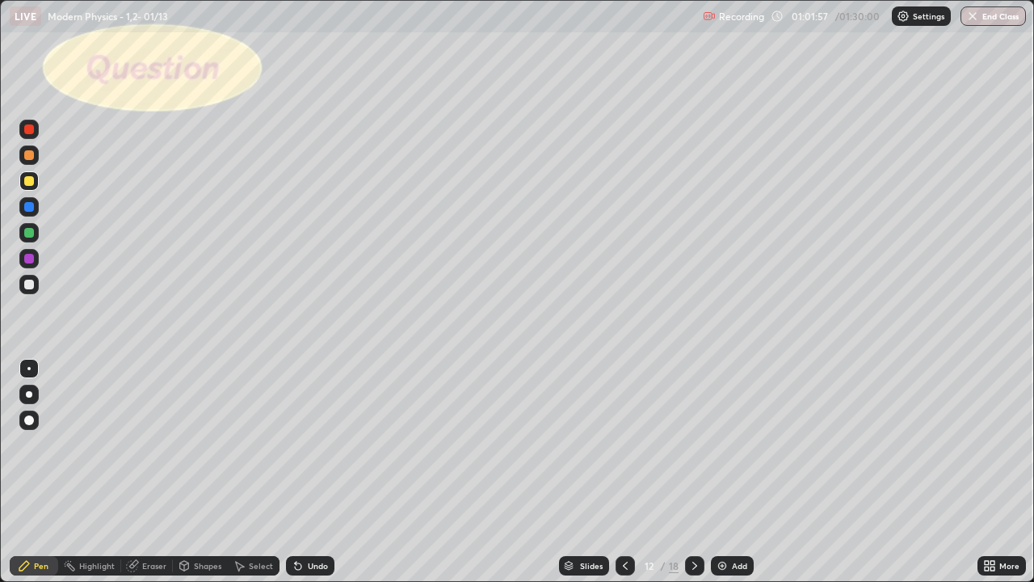
click at [693, 472] on icon at bounding box center [694, 565] width 5 height 8
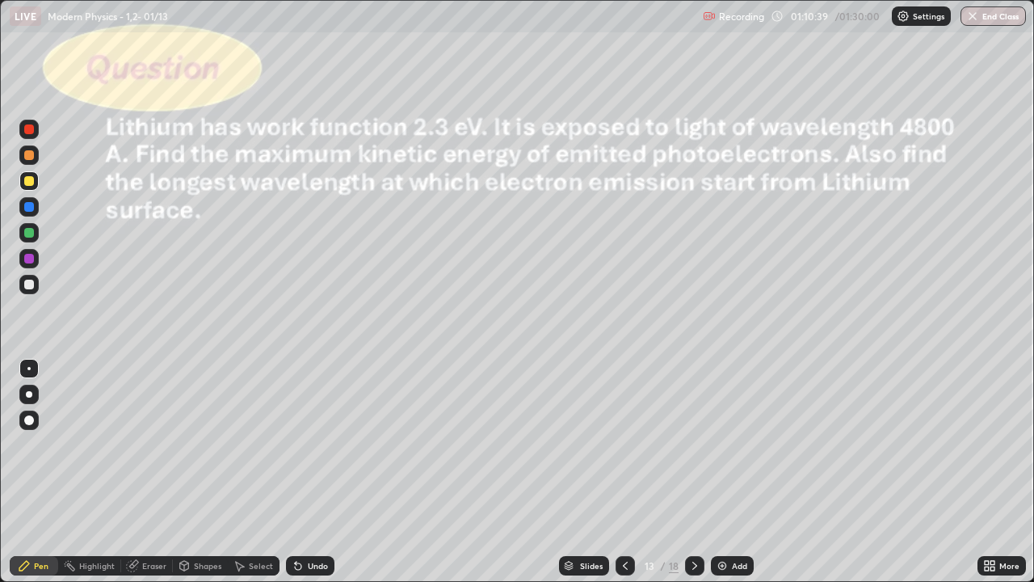
click at [32, 284] on div at bounding box center [29, 285] width 10 height 10
click at [29, 182] on div at bounding box center [29, 181] width 10 height 10
click at [624, 472] on icon at bounding box center [625, 565] width 13 height 13
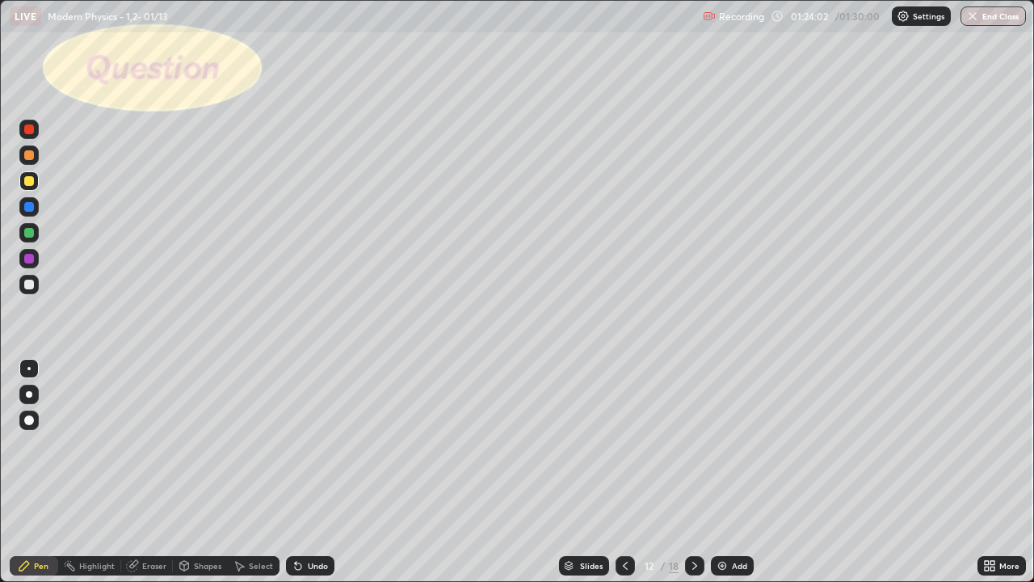
click at [998, 15] on button "End Class" at bounding box center [992, 15] width 65 height 19
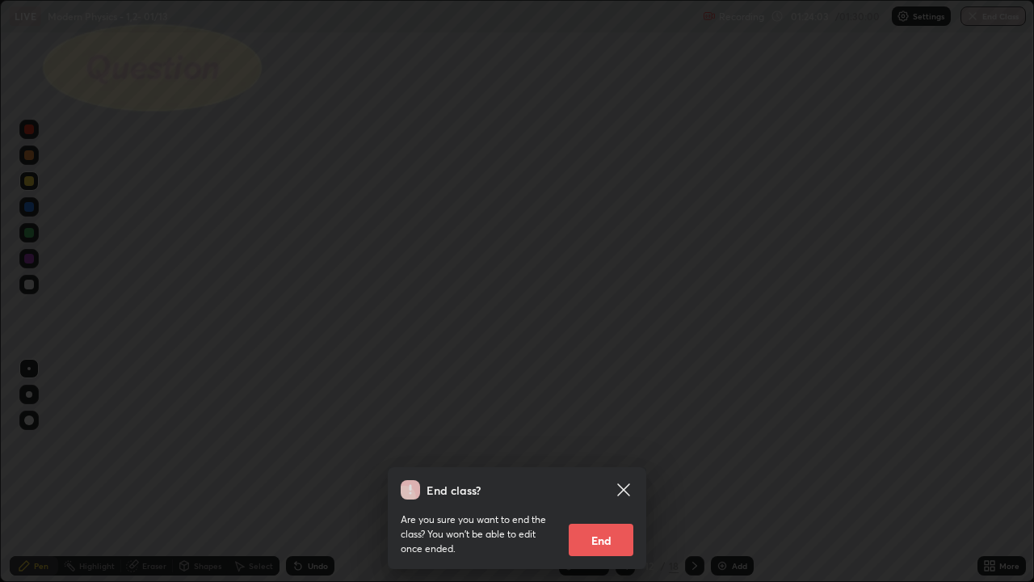
click at [590, 472] on button "End" at bounding box center [601, 539] width 65 height 32
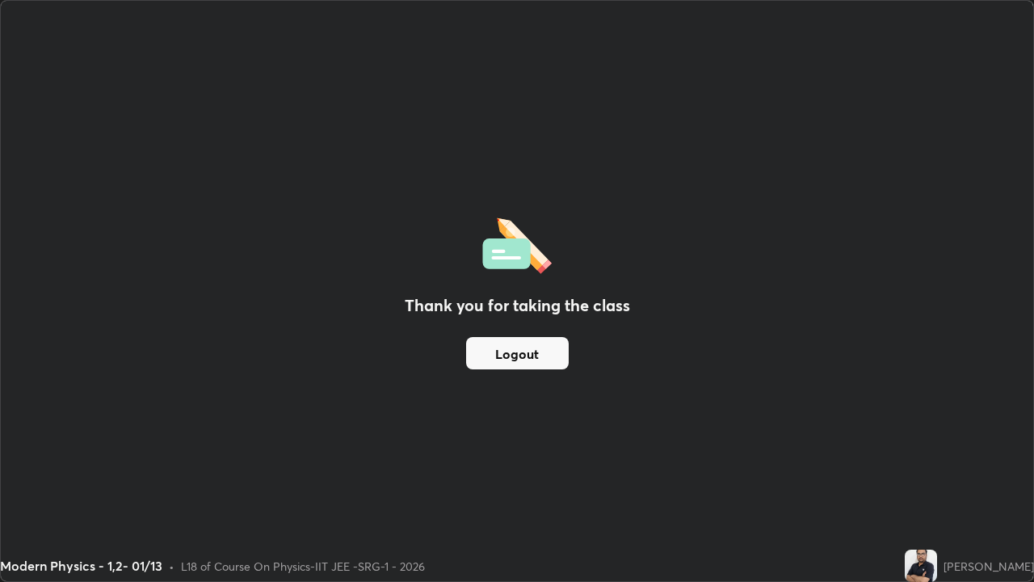
click at [533, 352] on button "Logout" at bounding box center [517, 353] width 103 height 32
